Goal: Task Accomplishment & Management: Manage account settings

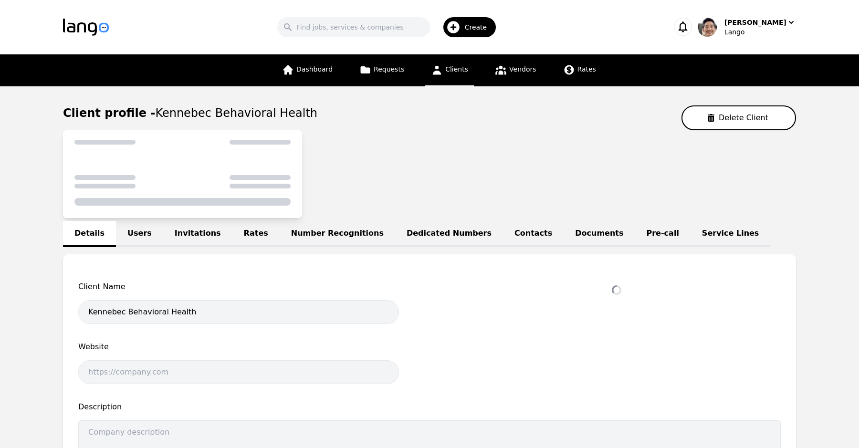
select select "active"
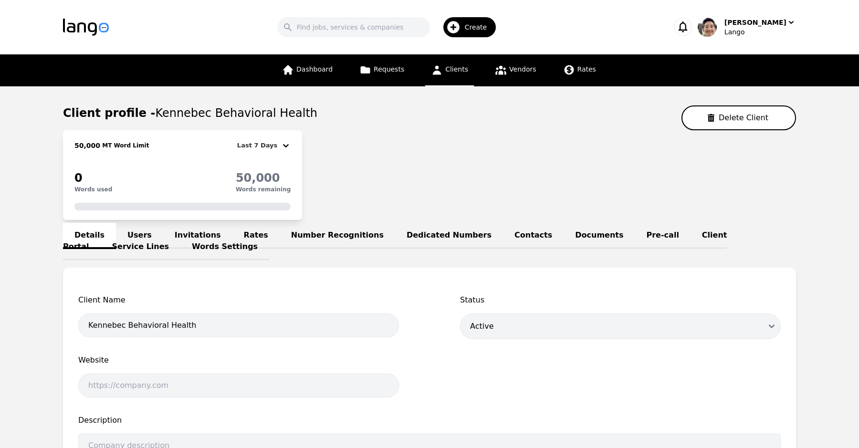
click at [180, 237] on link "Invitations" at bounding box center [197, 236] width 69 height 26
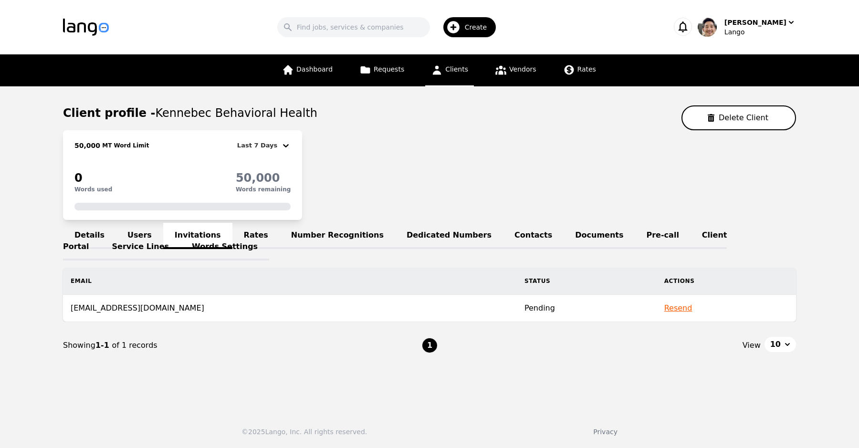
click at [141, 233] on link "Users" at bounding box center [139, 236] width 47 height 26
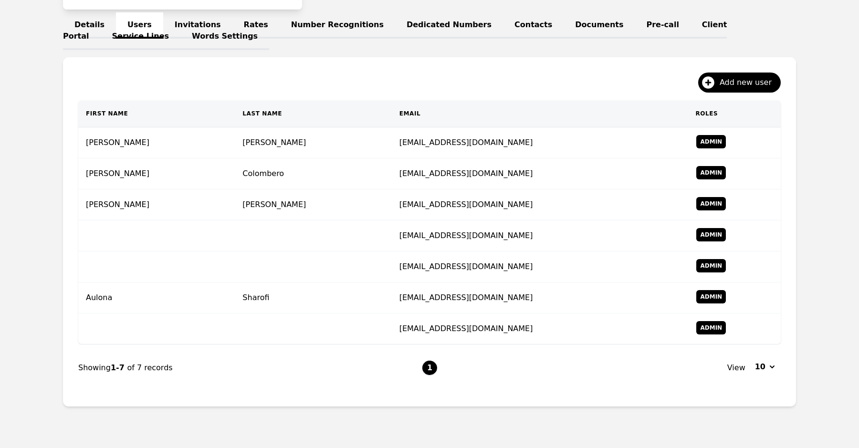
scroll to position [211, 0]
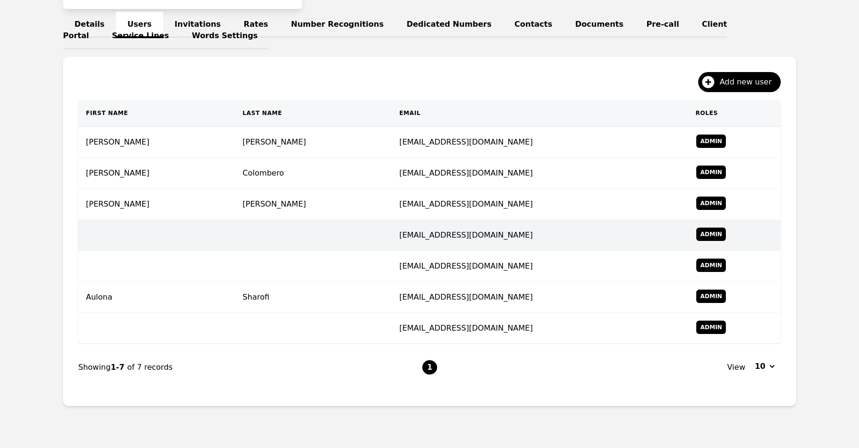
click at [433, 235] on td "[EMAIL_ADDRESS][DOMAIN_NAME]" at bounding box center [540, 235] width 296 height 31
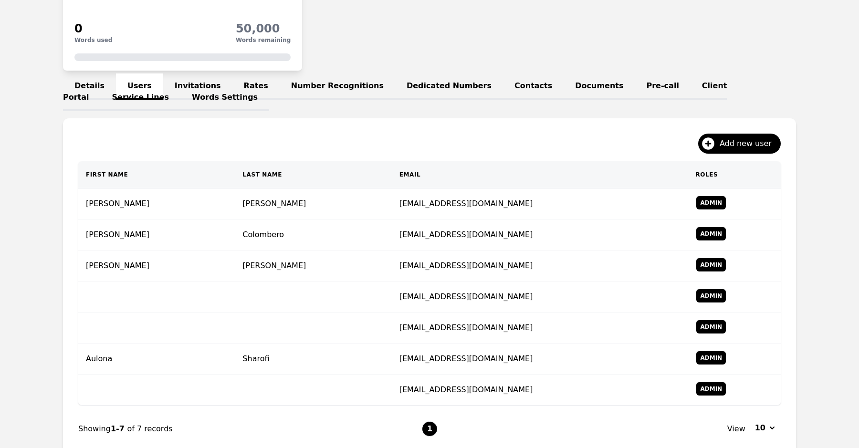
scroll to position [159, 0]
